Goal: Check status: Check status

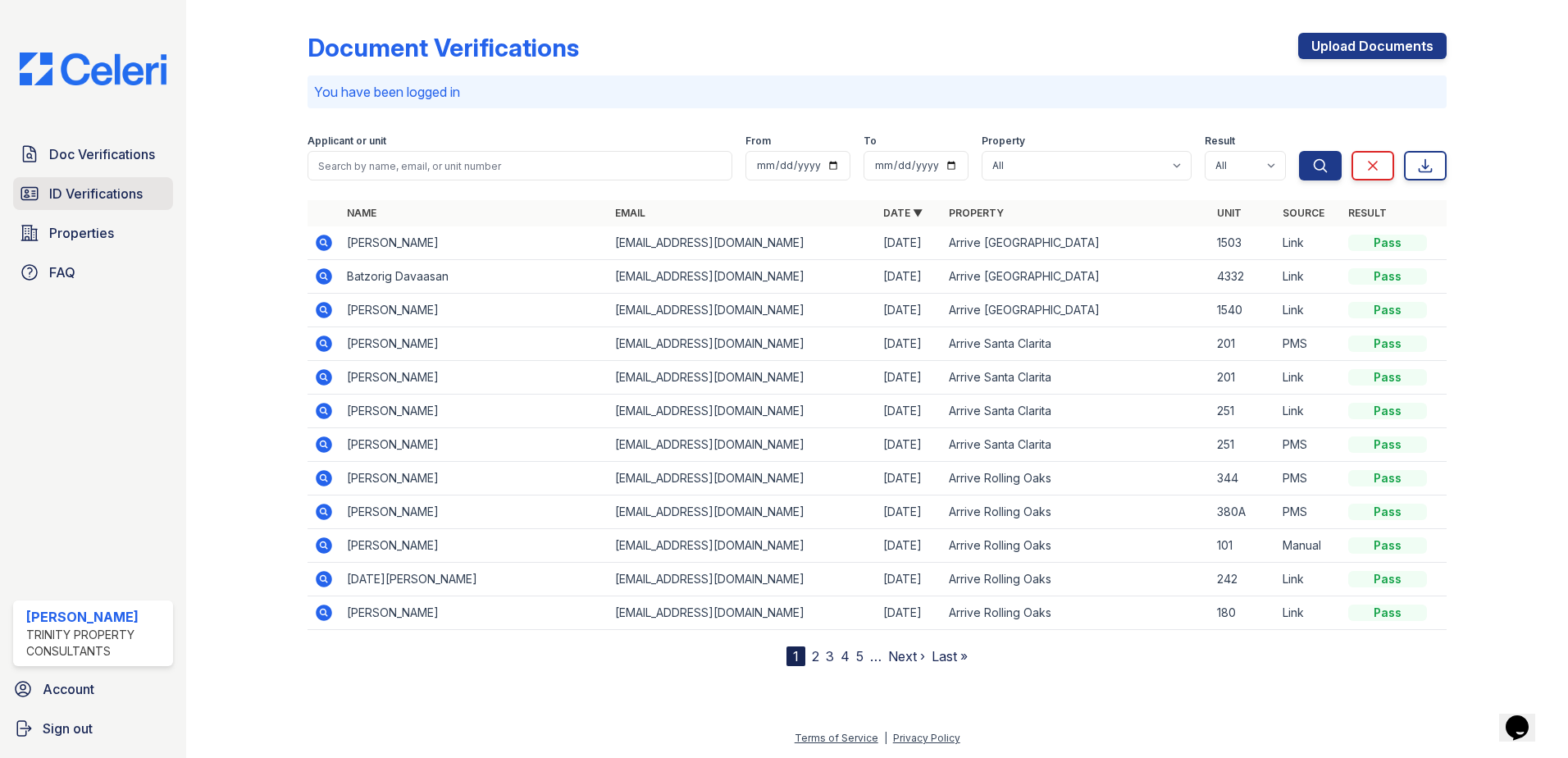
click at [90, 194] on span "ID Verifications" at bounding box center [97, 193] width 94 height 20
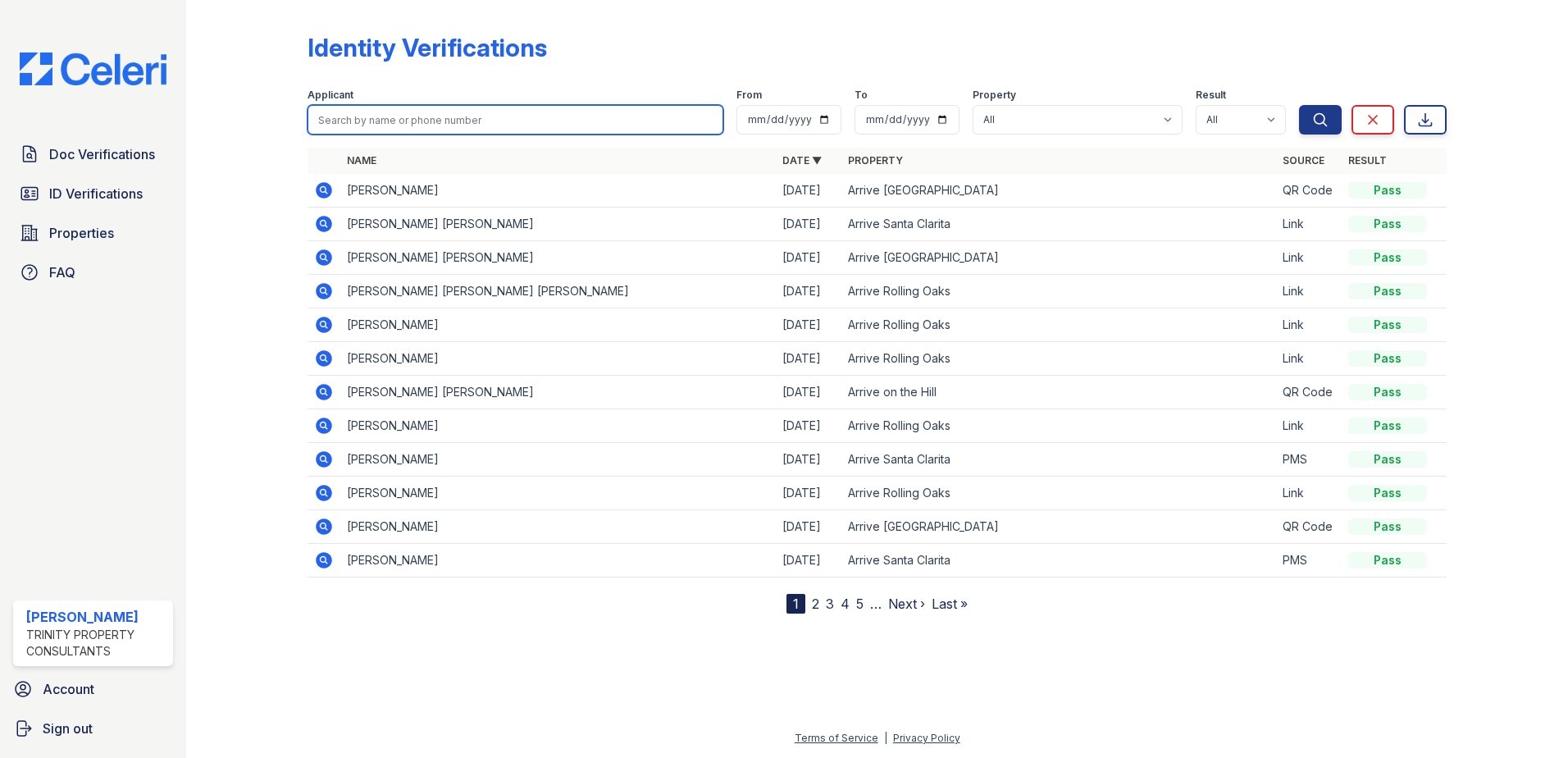
click at [388, 119] on input "search" at bounding box center [515, 119] width 416 height 30
type input "[PERSON_NAME]"
click at [1300, 105] on button "Search" at bounding box center [1321, 119] width 43 height 30
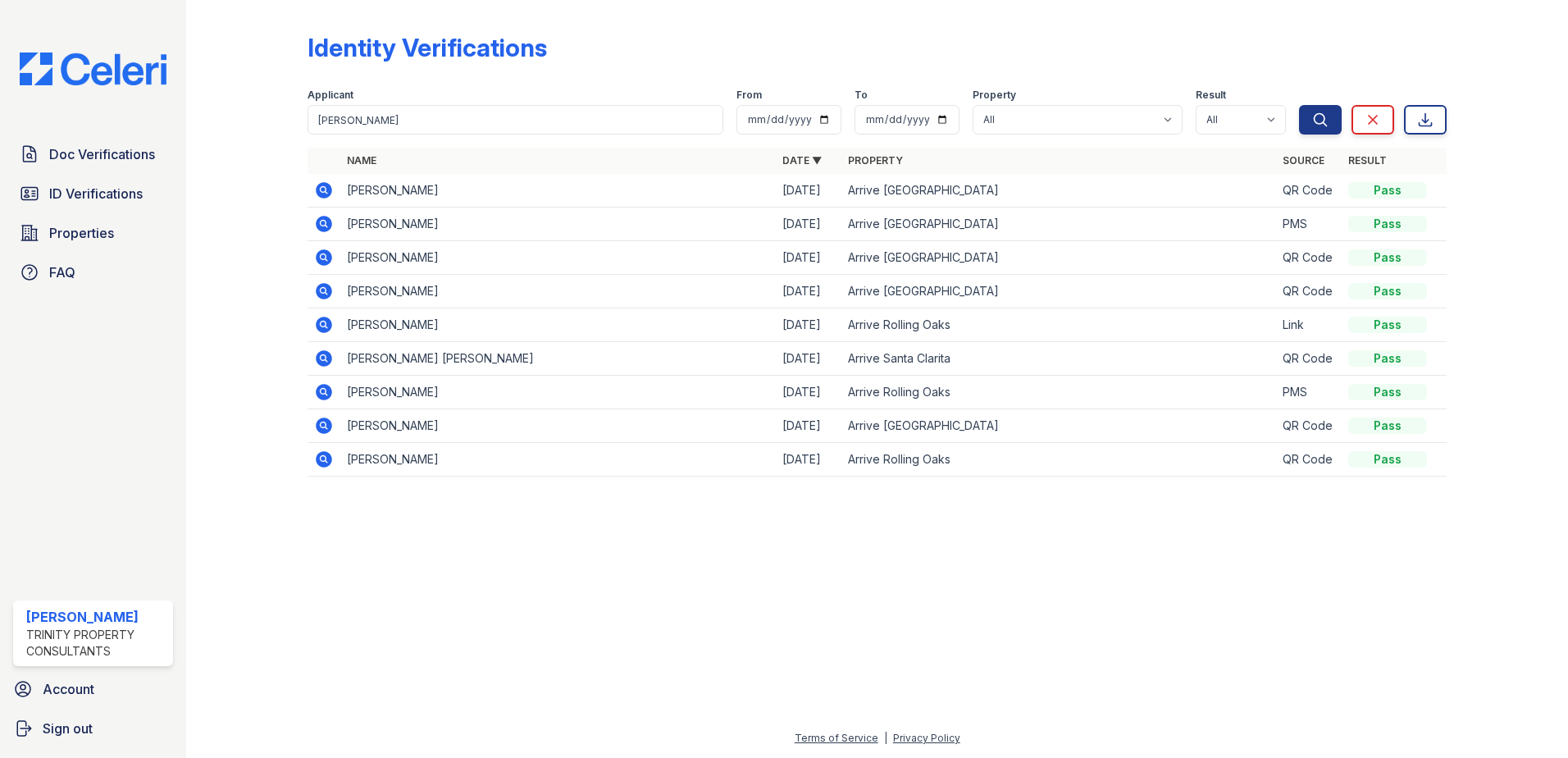
click at [322, 217] on icon at bounding box center [323, 224] width 16 height 16
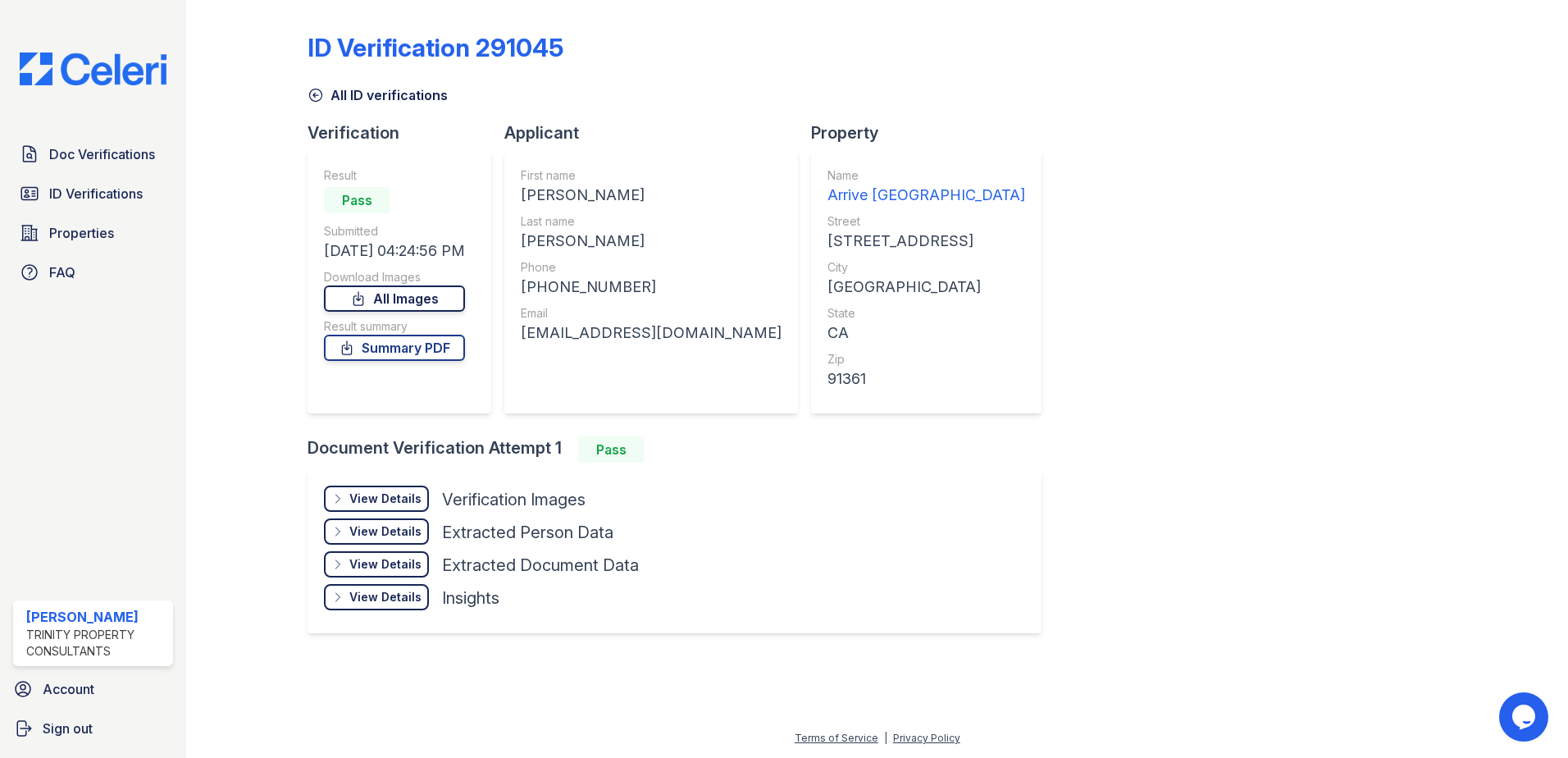
click at [411, 298] on link "All Images" at bounding box center [395, 298] width 141 height 26
click at [1132, 357] on div "ID Verification 291045 All ID verifications Verification Result Pass Submitted …" at bounding box center [877, 332] width 1139 height 650
click at [408, 345] on link "Summary PDF" at bounding box center [395, 347] width 141 height 26
